Goal: Information Seeking & Learning: Learn about a topic

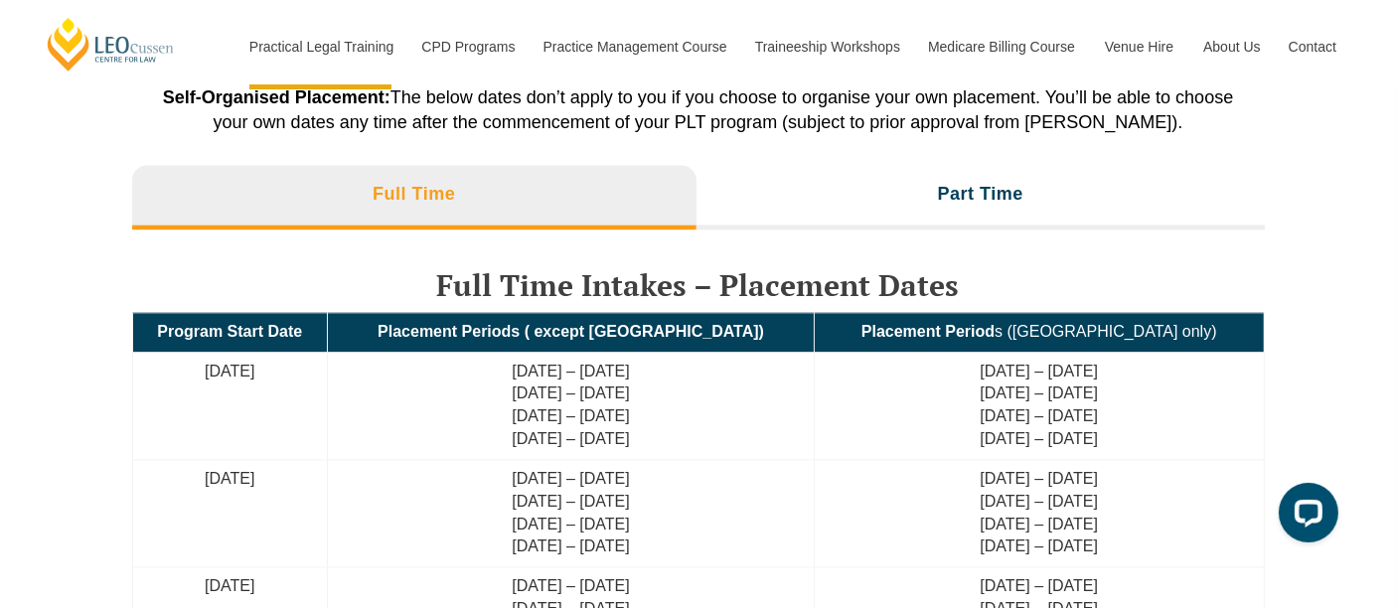
scroll to position [4426, 0]
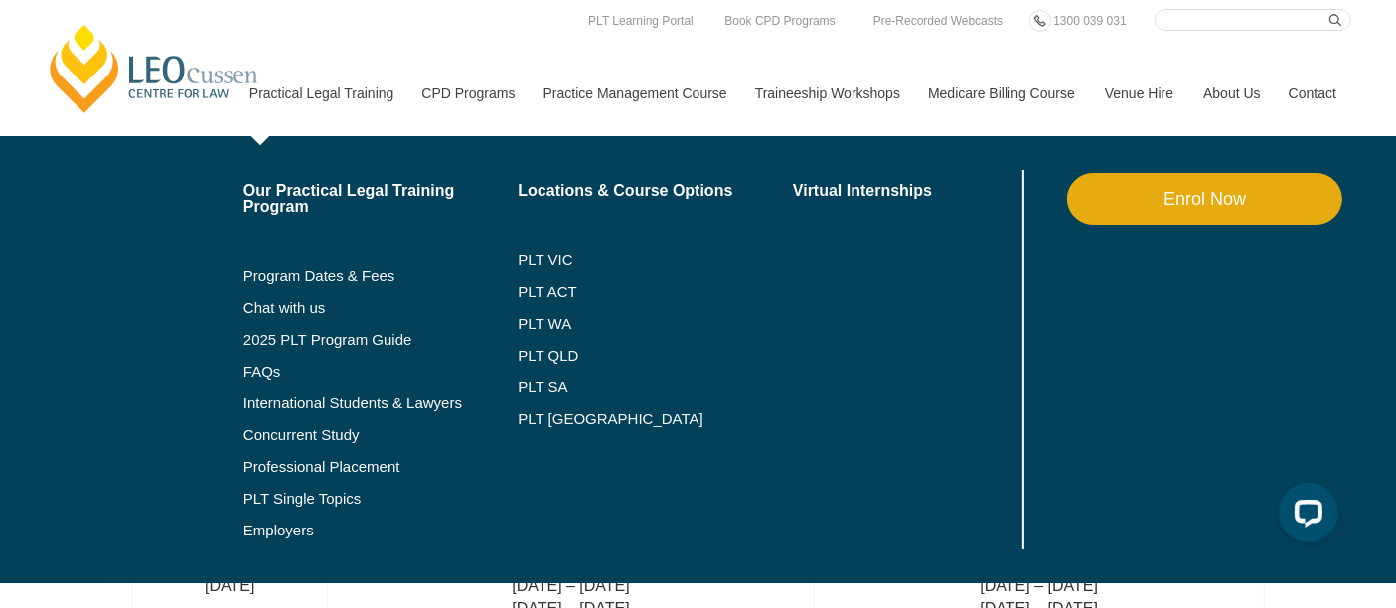
click at [354, 103] on link "Practical Legal Training" at bounding box center [321, 93] width 173 height 85
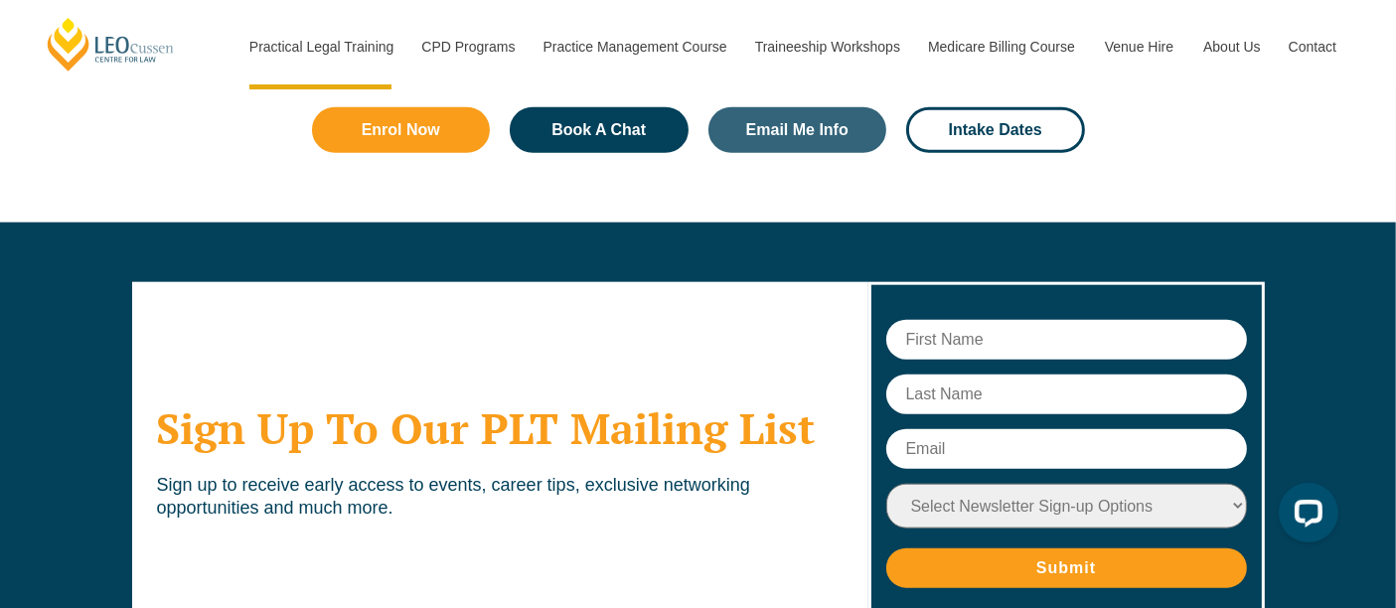
scroll to position [9729, 0]
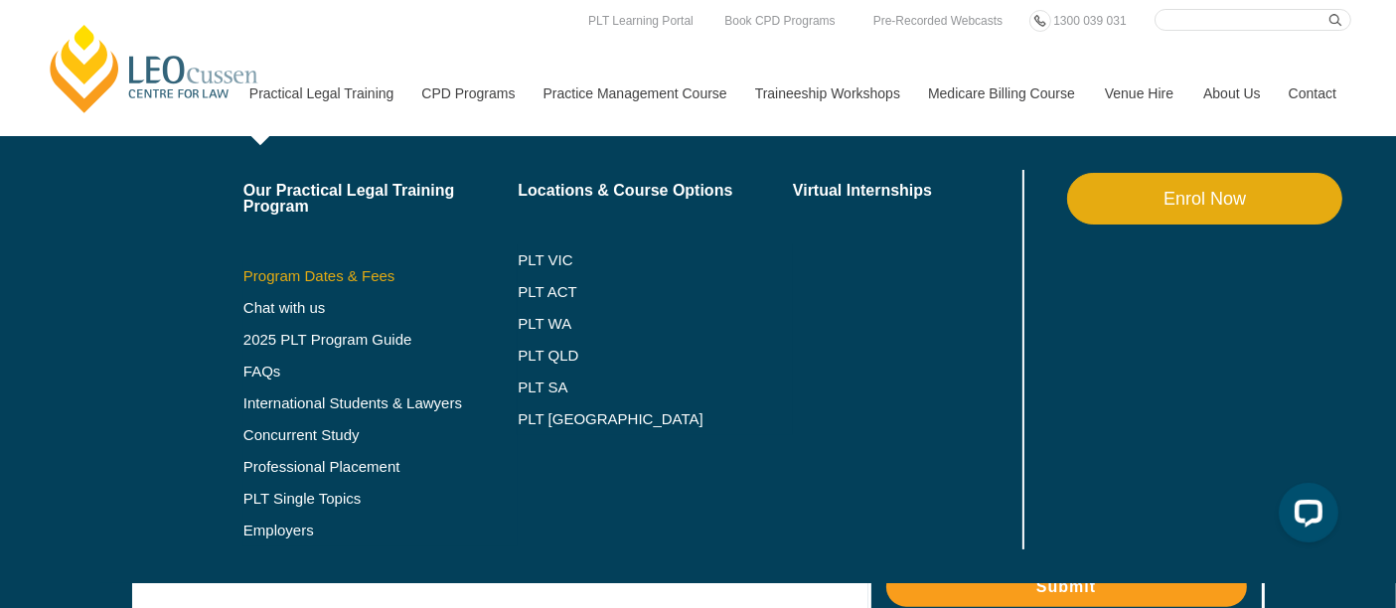
click at [363, 277] on link "Program Dates & Fees" at bounding box center [380, 276] width 275 height 16
